Goal: Task Accomplishment & Management: Complete application form

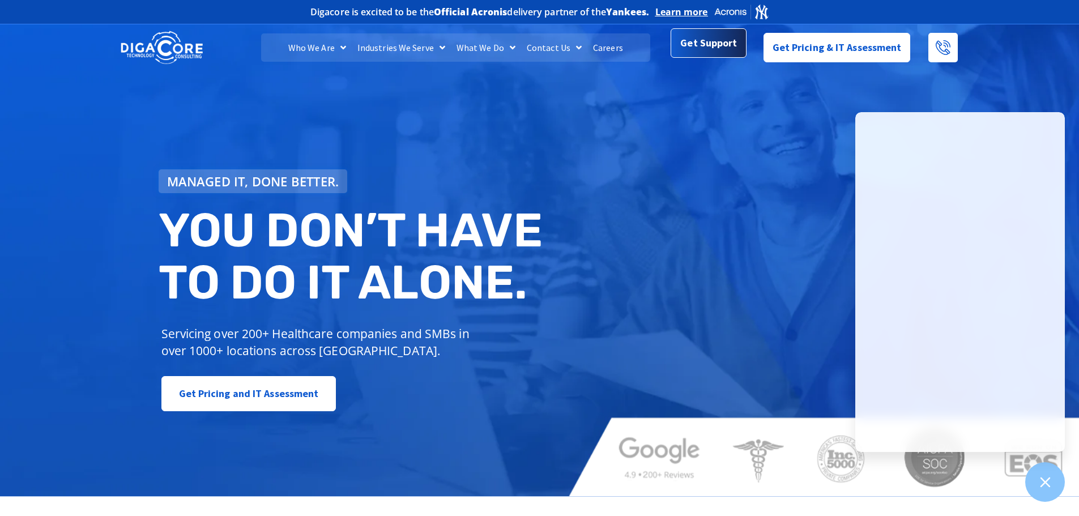
click at [715, 39] on span "Get Support" at bounding box center [709, 43] width 57 height 23
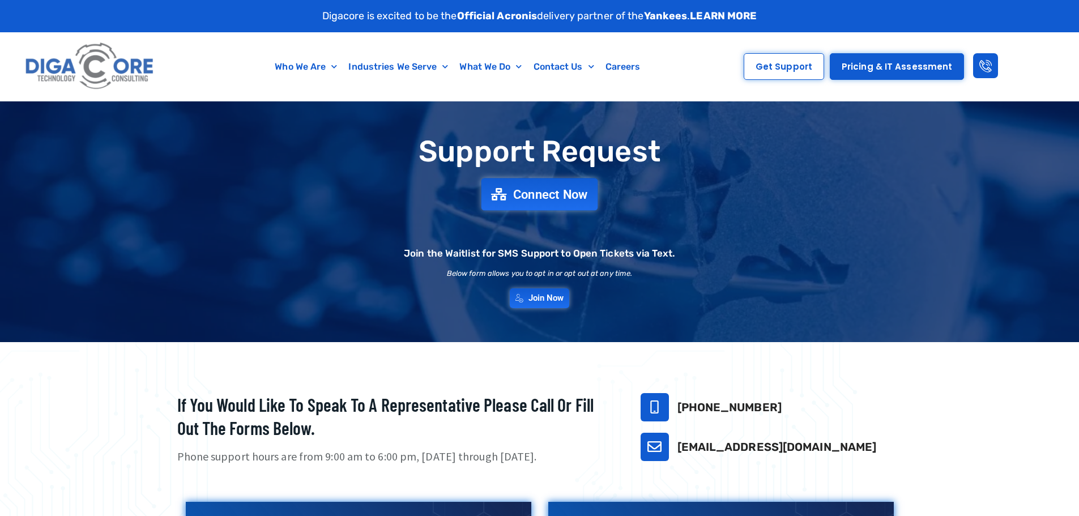
click at [573, 188] on span "Connect Now" at bounding box center [550, 194] width 75 height 12
